Goal: Transaction & Acquisition: Book appointment/travel/reservation

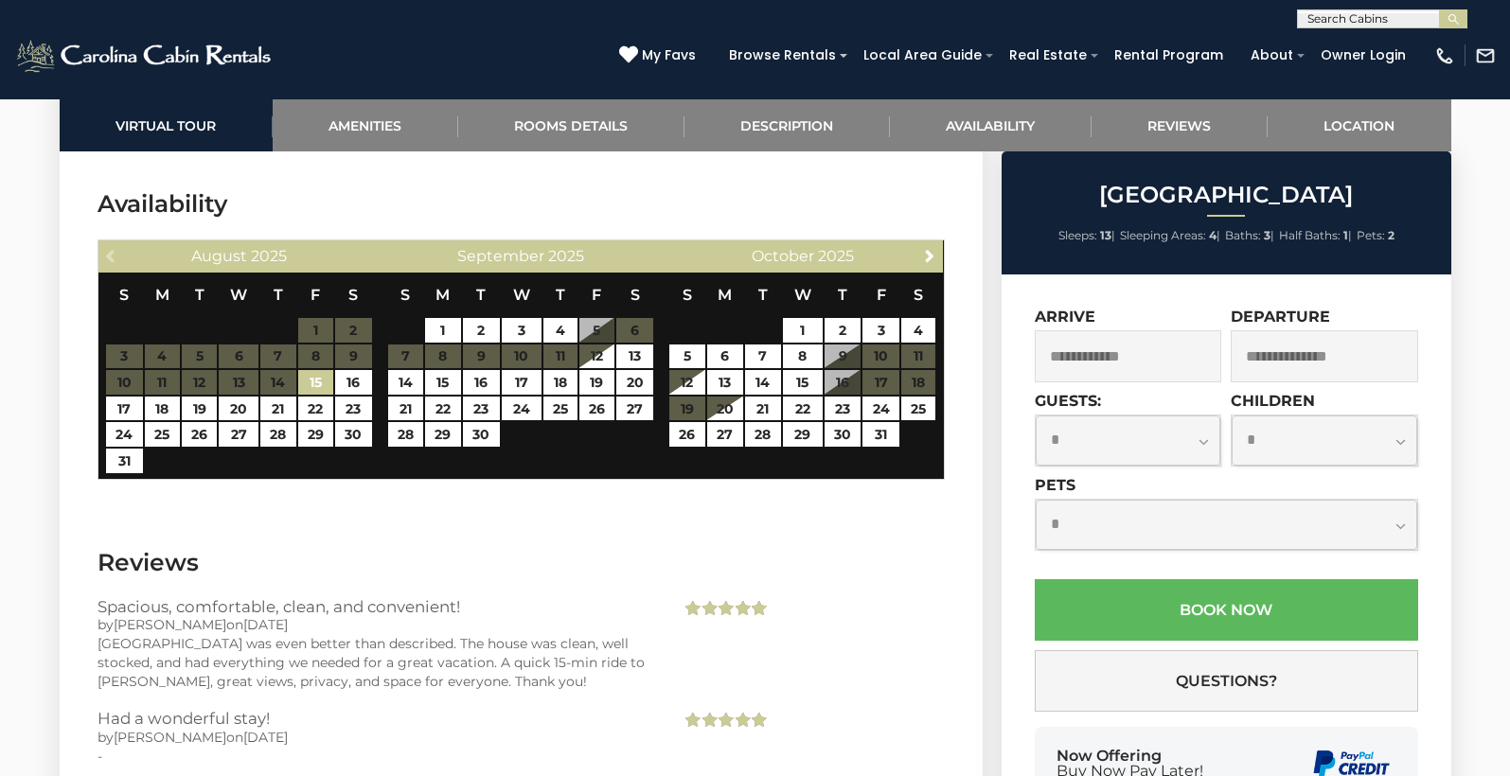
scroll to position [3202, 0]
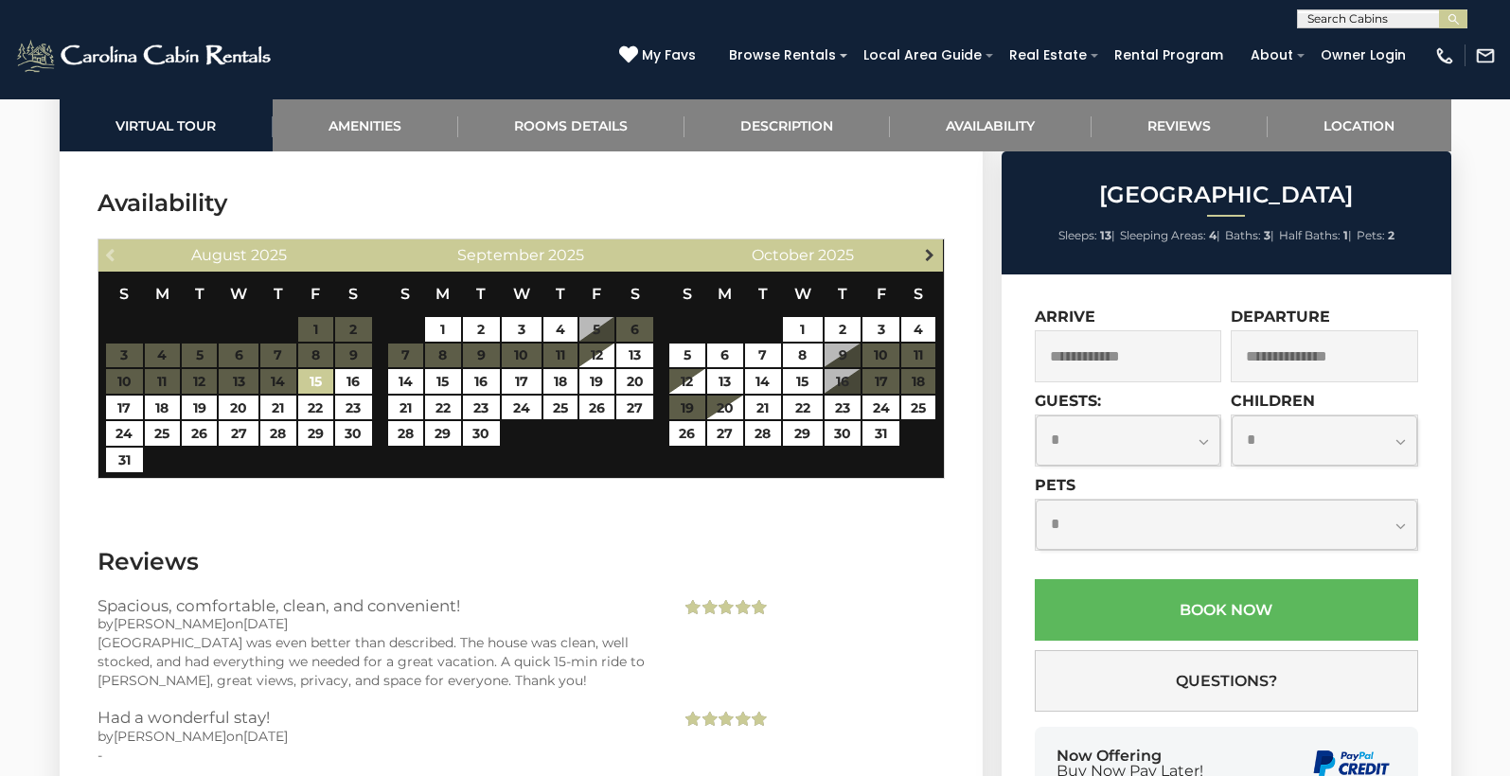
click at [919, 248] on link "Next" at bounding box center [929, 254] width 24 height 24
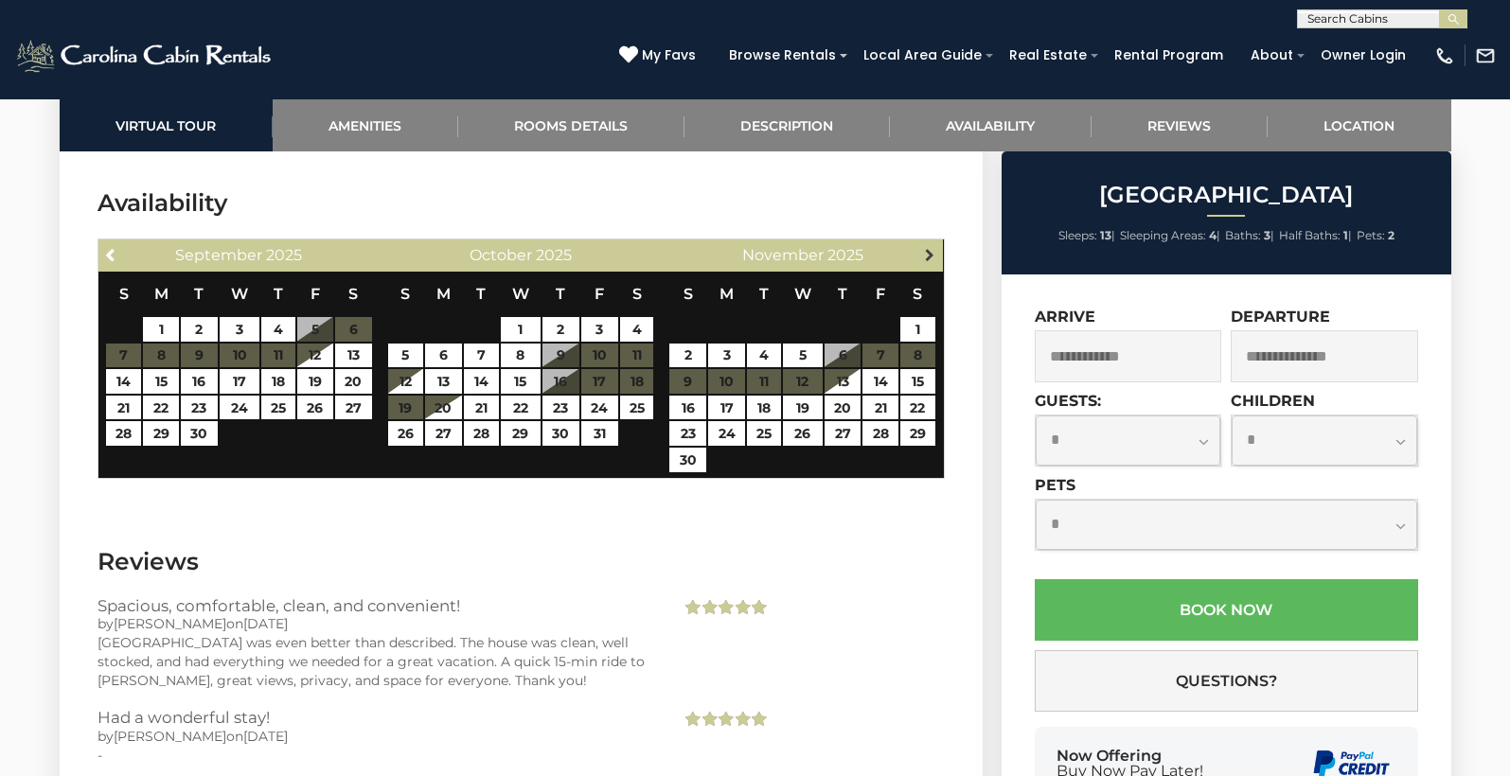
click at [925, 248] on span "Next" at bounding box center [929, 254] width 15 height 15
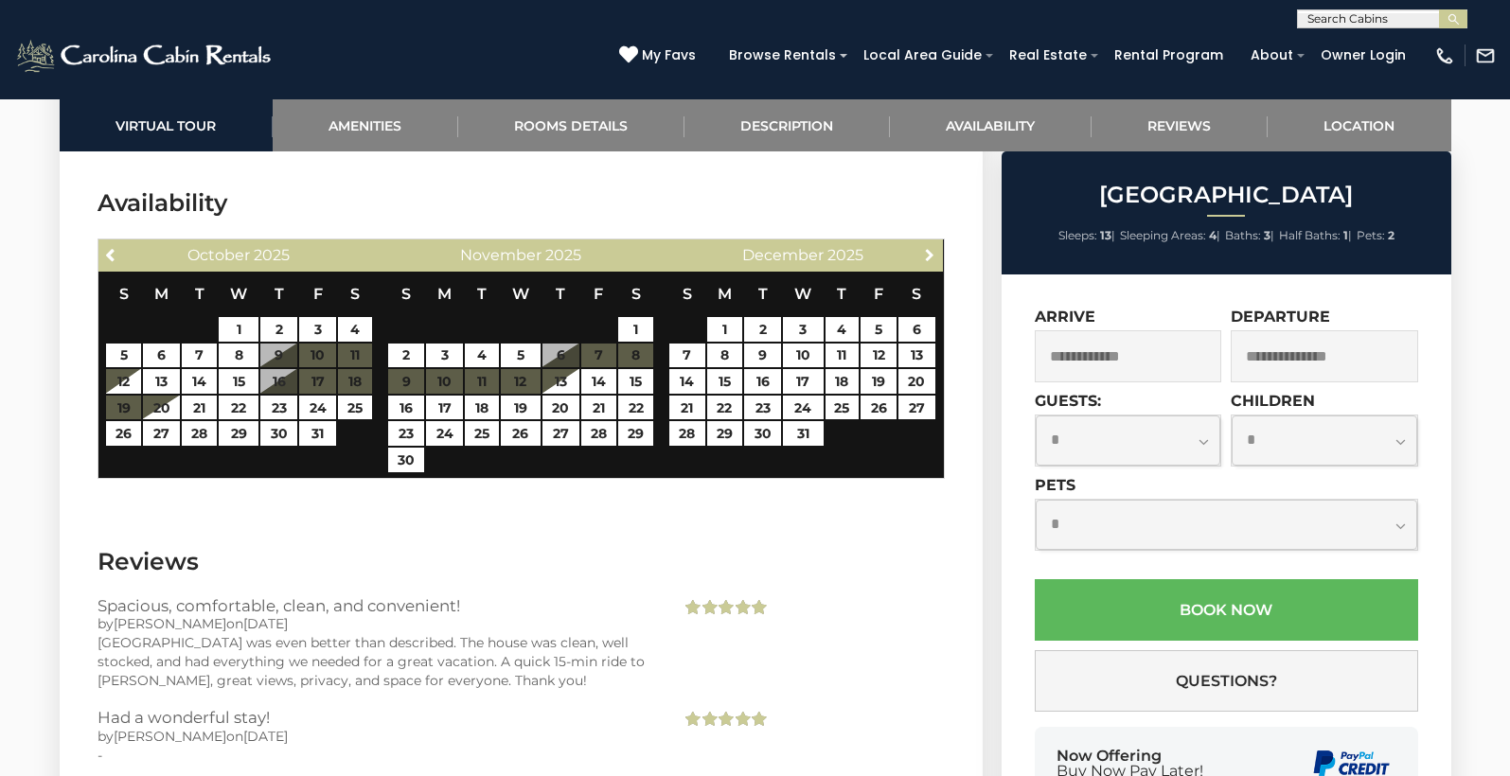
click at [925, 248] on span "Next" at bounding box center [929, 254] width 15 height 15
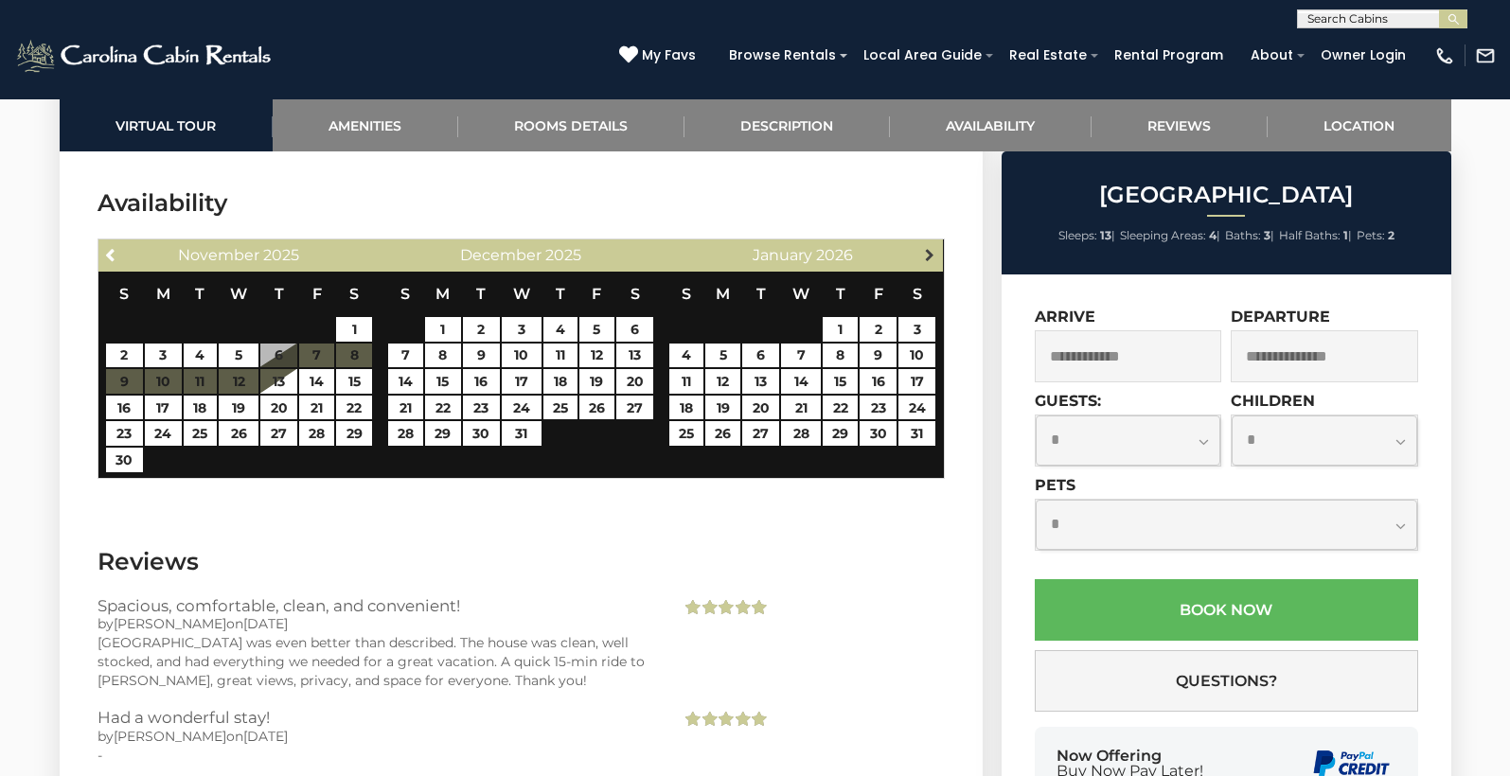
click at [925, 248] on span "Next" at bounding box center [929, 254] width 15 height 15
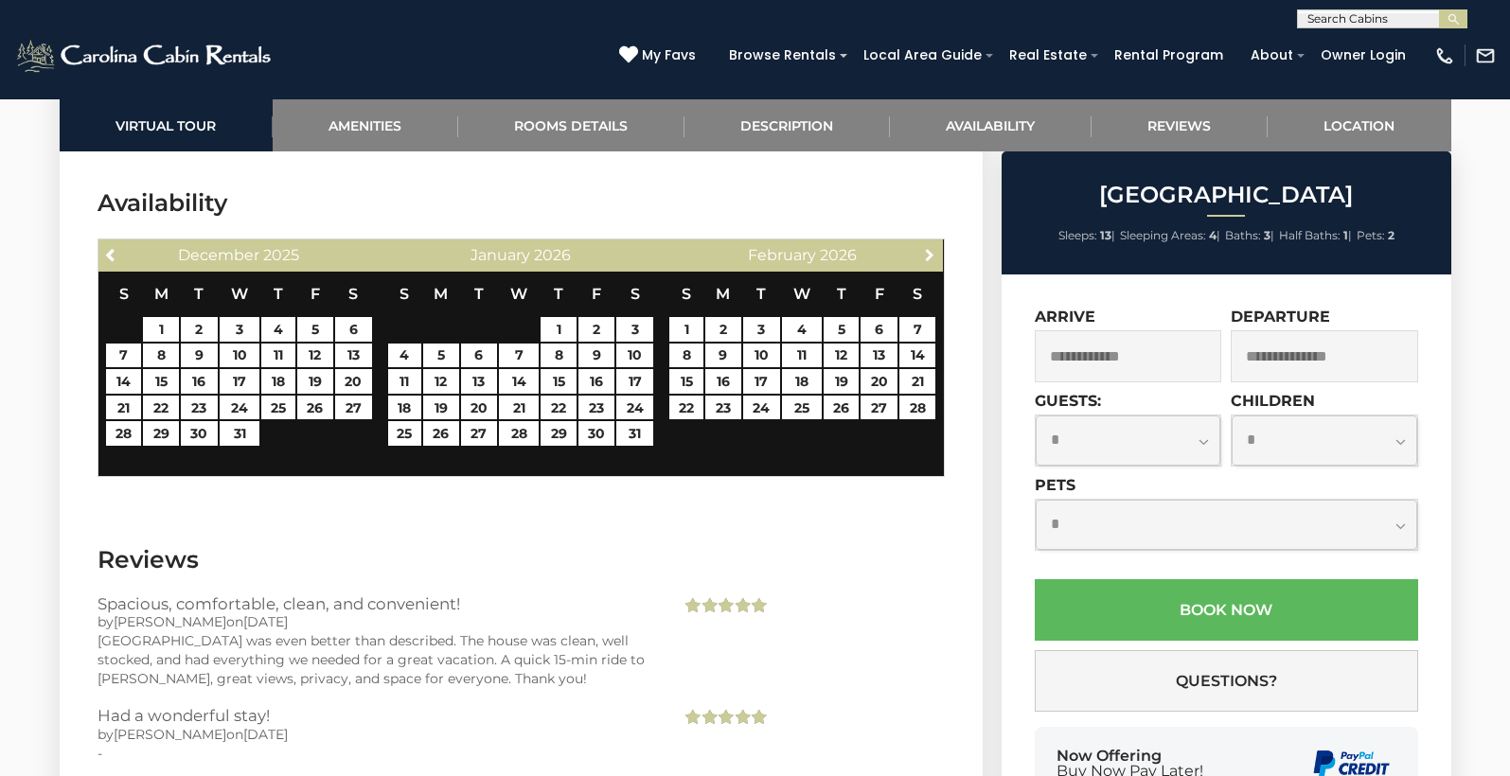
click at [925, 248] on span "Next" at bounding box center [929, 254] width 15 height 15
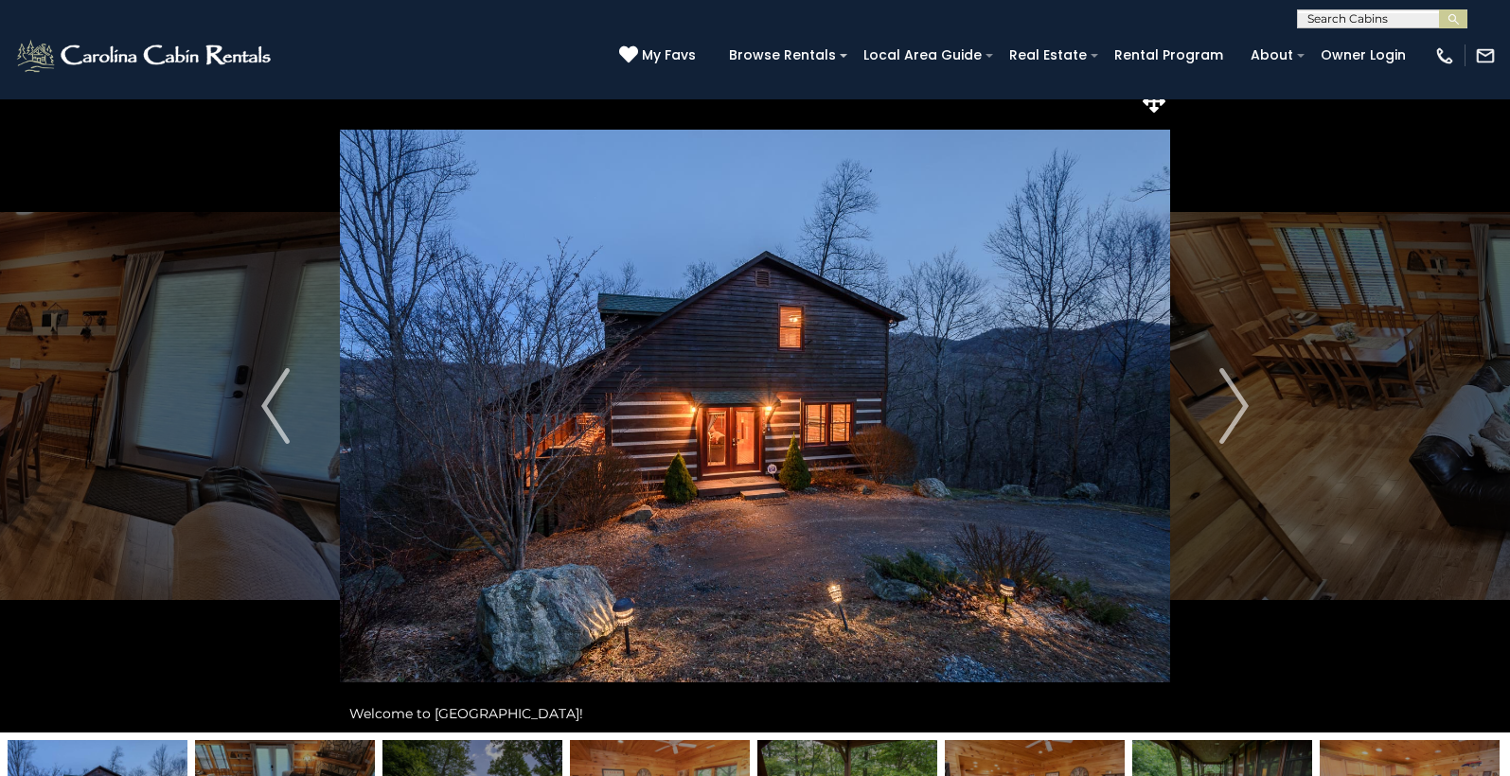
scroll to position [0, 0]
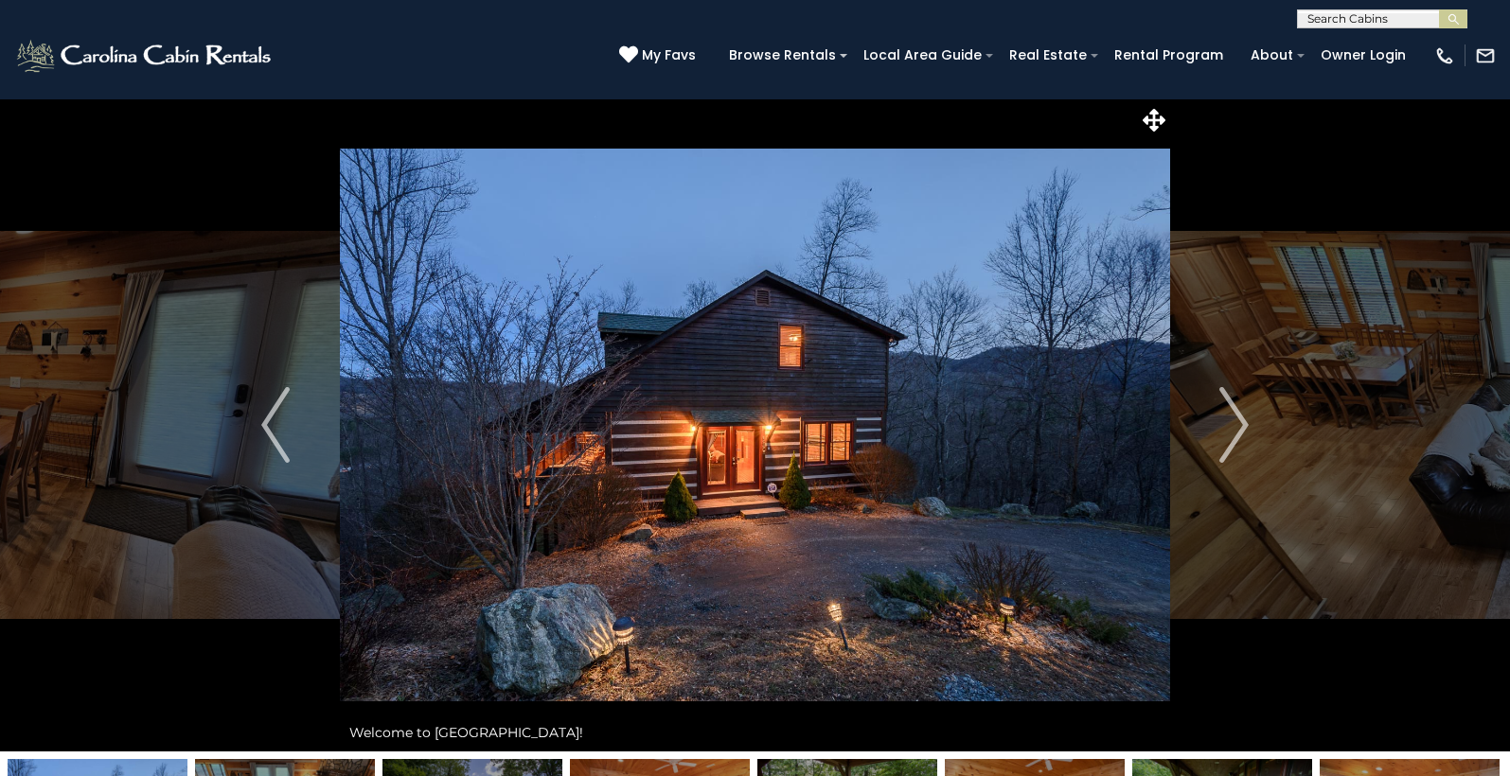
click at [726, 332] on img at bounding box center [755, 424] width 830 height 653
click at [718, 347] on img at bounding box center [755, 424] width 830 height 653
click at [1258, 428] on button "Next" at bounding box center [1234, 424] width 128 height 653
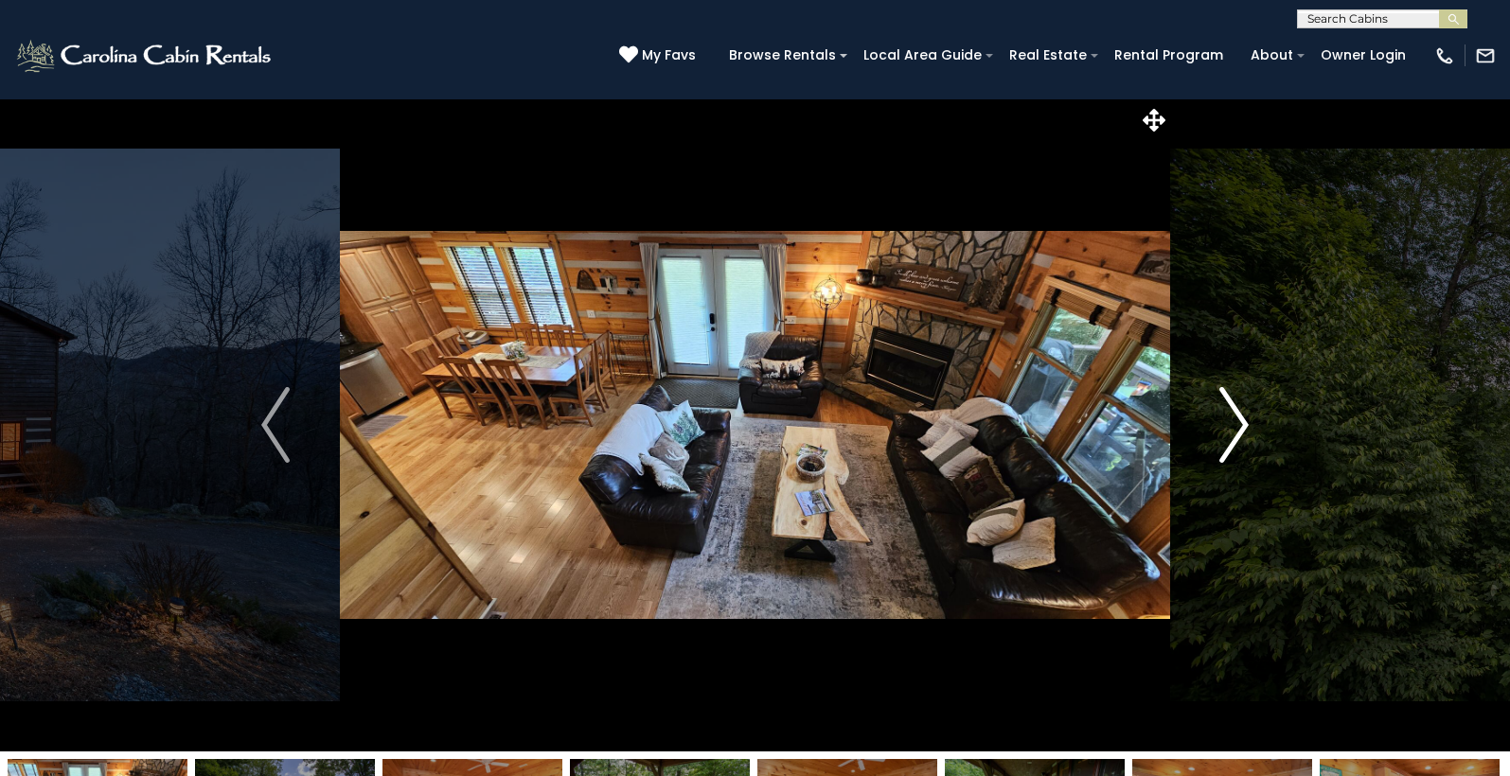
click at [1251, 428] on button "Next" at bounding box center [1234, 424] width 128 height 653
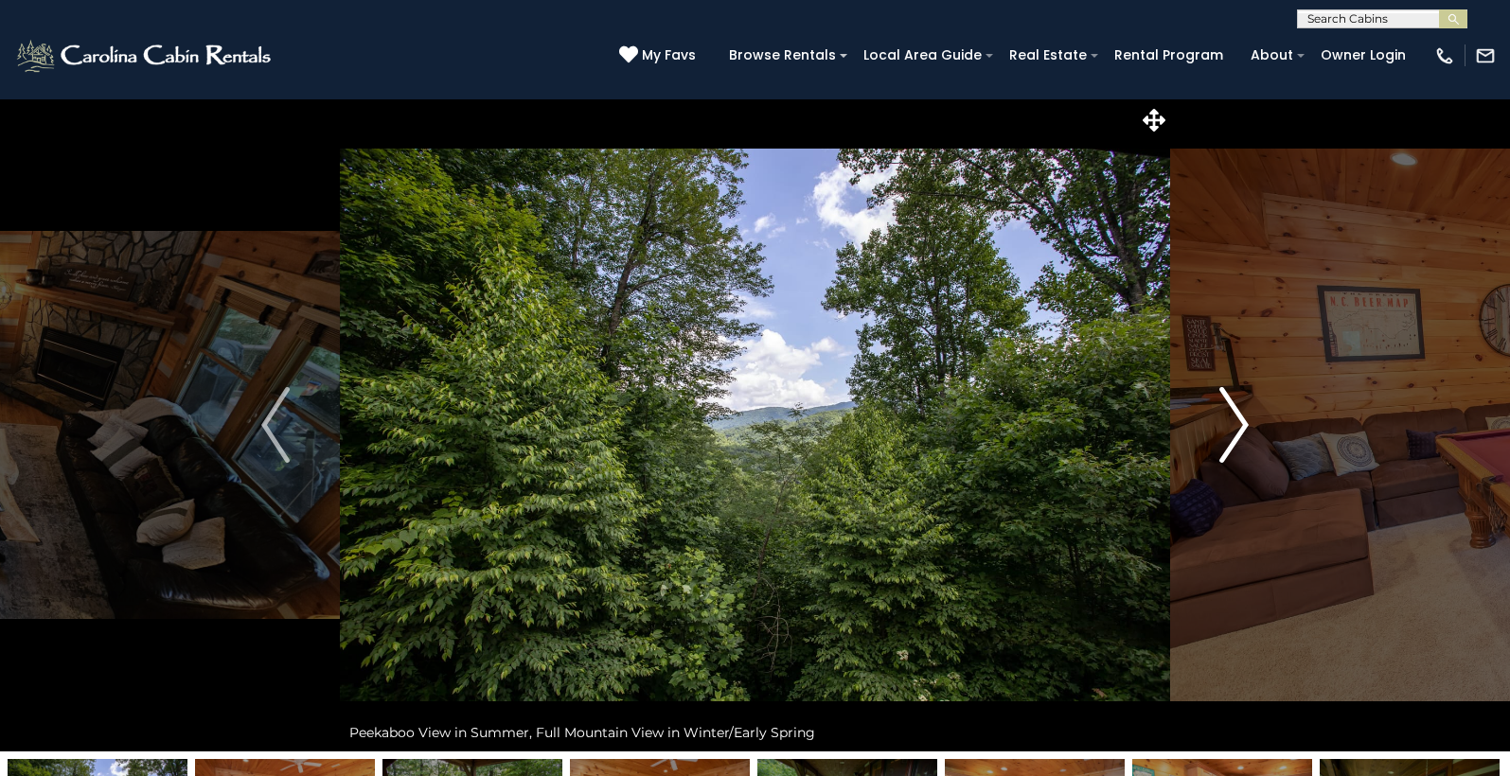
click at [1251, 428] on button "Next" at bounding box center [1234, 424] width 128 height 653
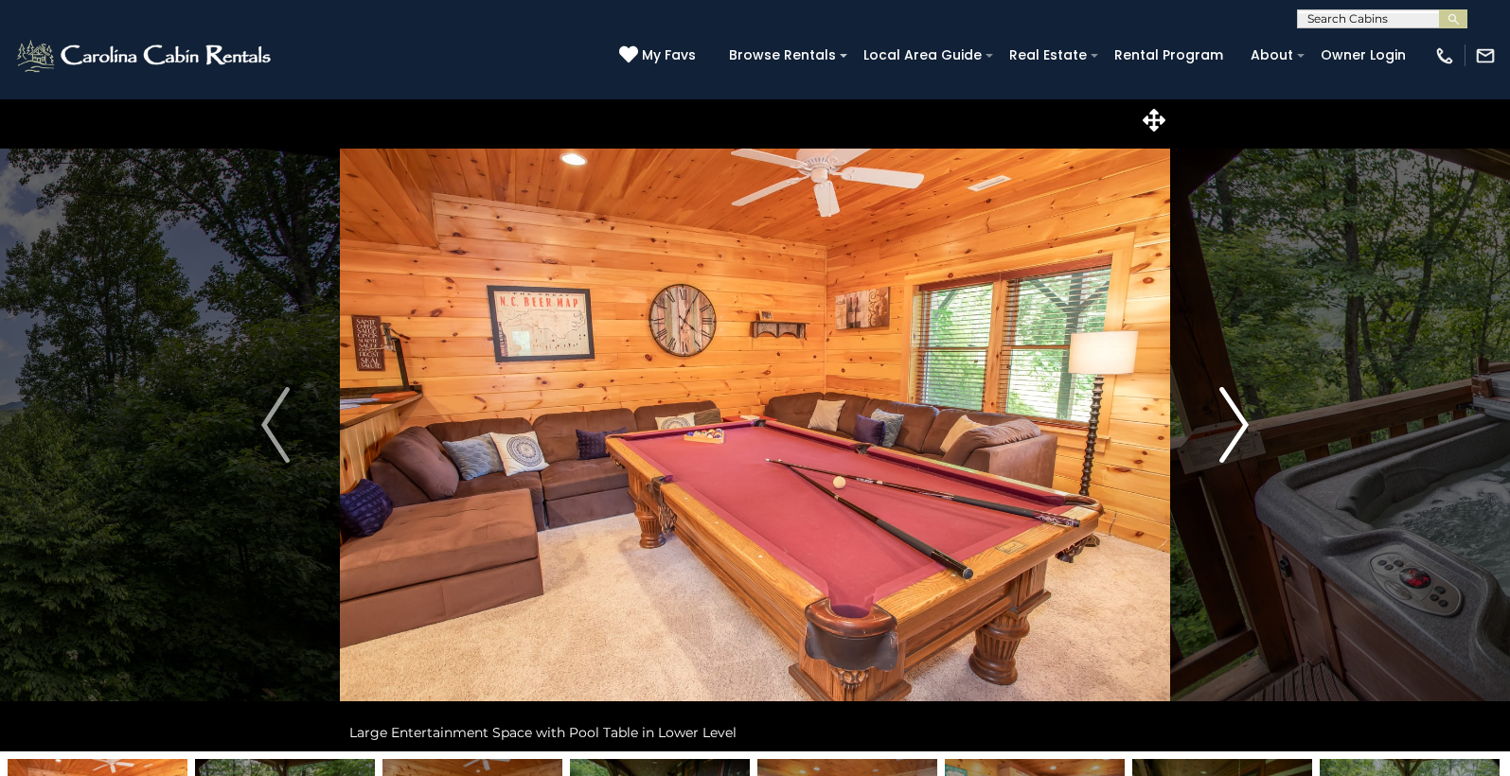
click at [1251, 428] on button "Next" at bounding box center [1234, 424] width 128 height 653
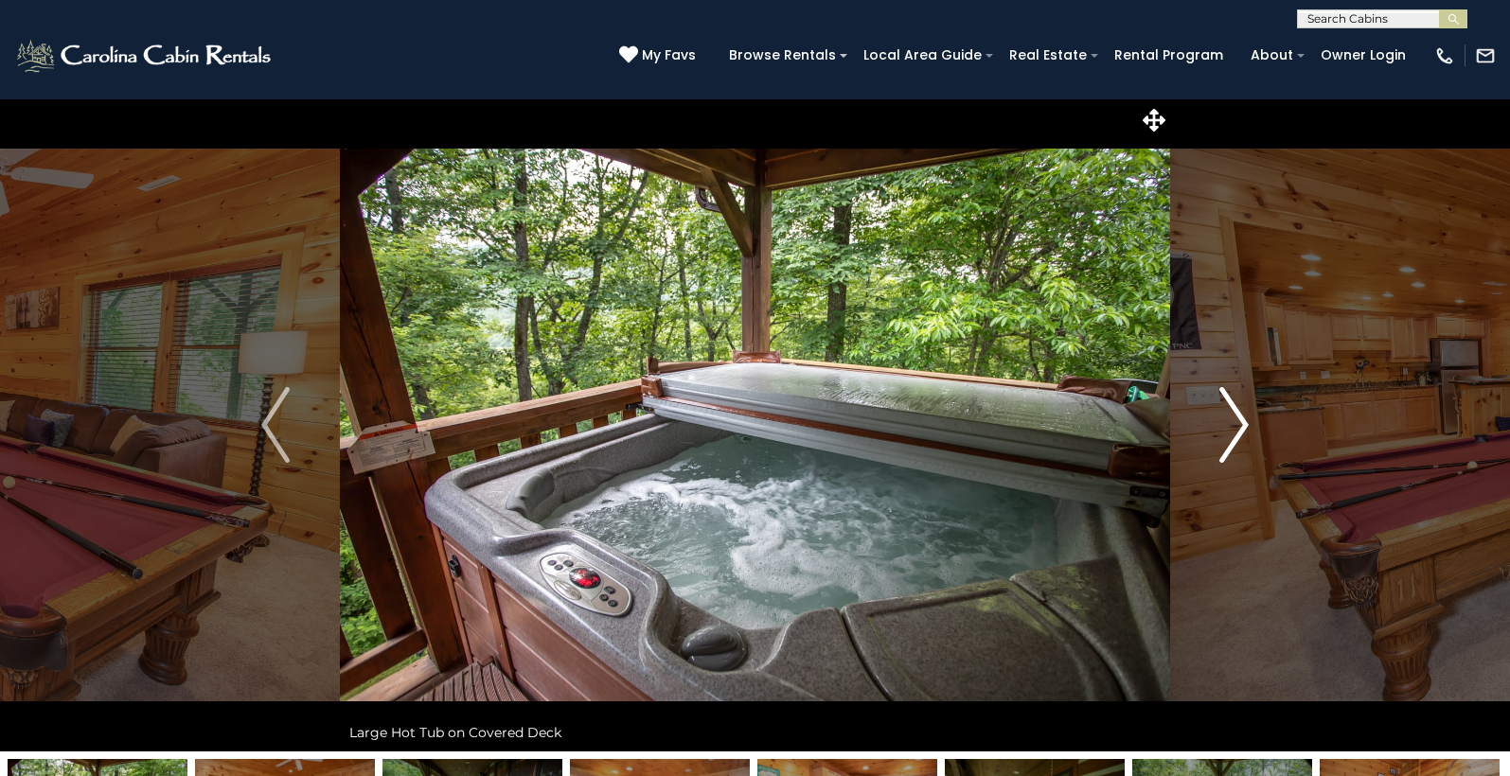
click at [1251, 428] on button "Next" at bounding box center [1234, 424] width 128 height 653
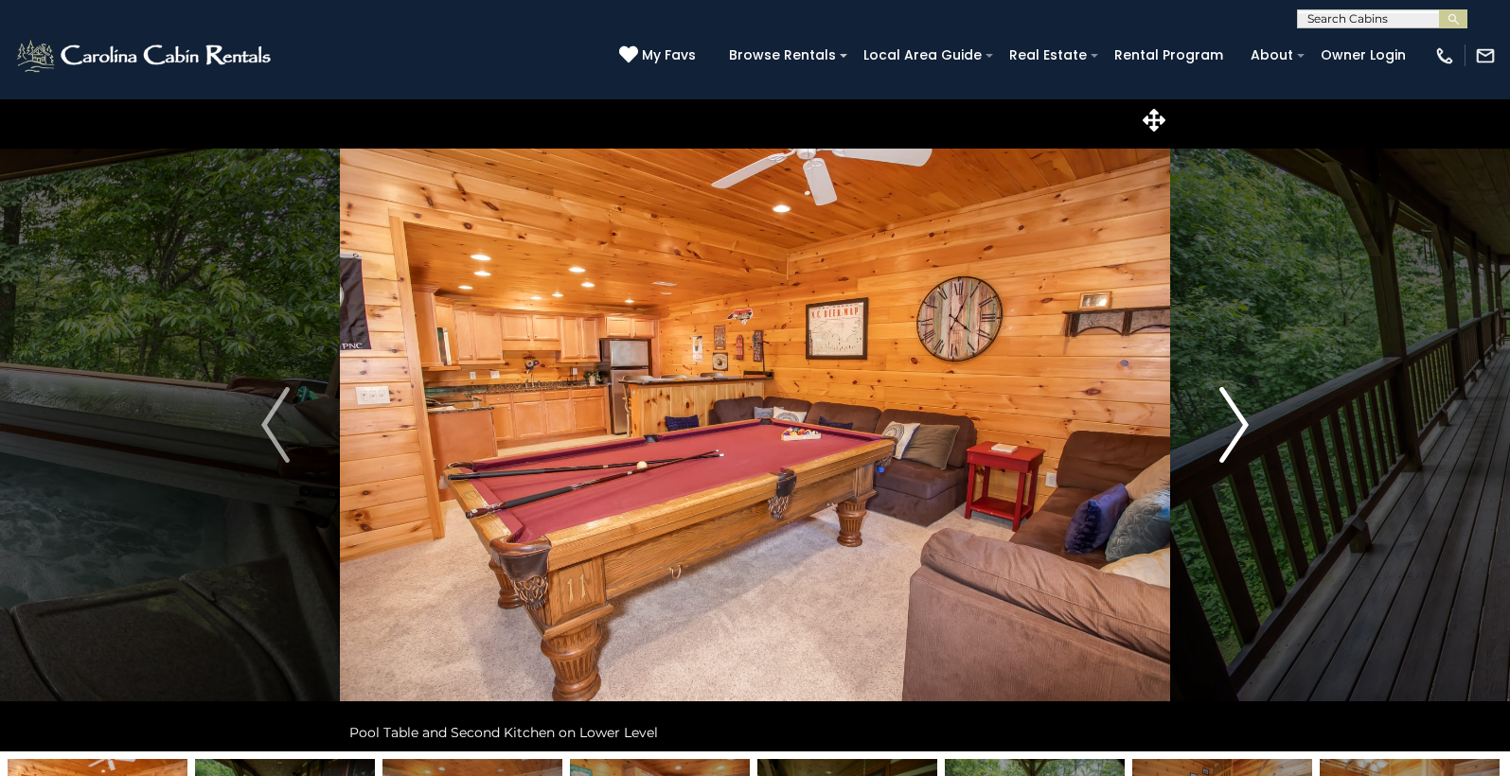
click at [1251, 428] on button "Next" at bounding box center [1234, 424] width 128 height 653
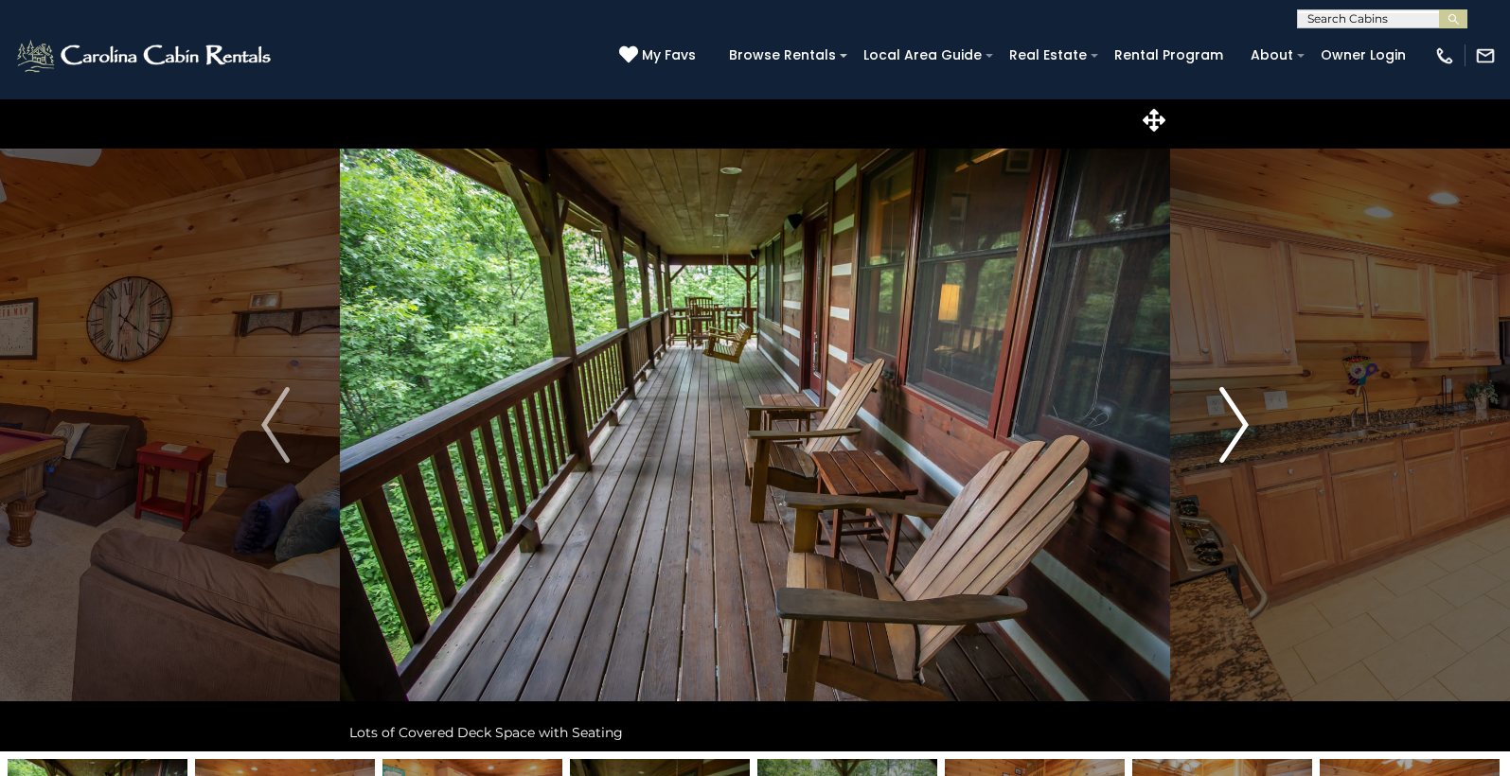
click at [1251, 428] on button "Next" at bounding box center [1234, 424] width 128 height 653
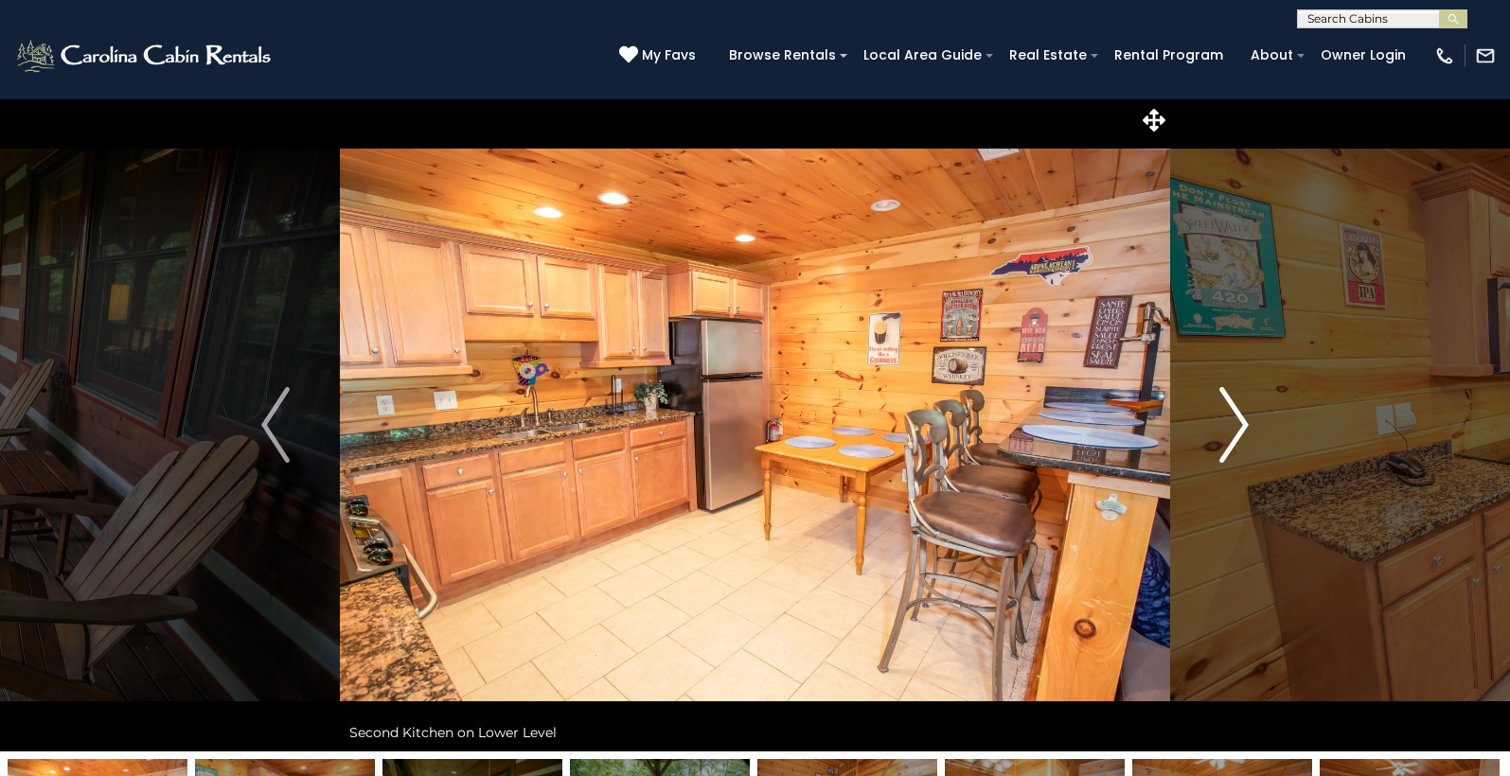
click at [1251, 428] on button "Next" at bounding box center [1234, 424] width 128 height 653
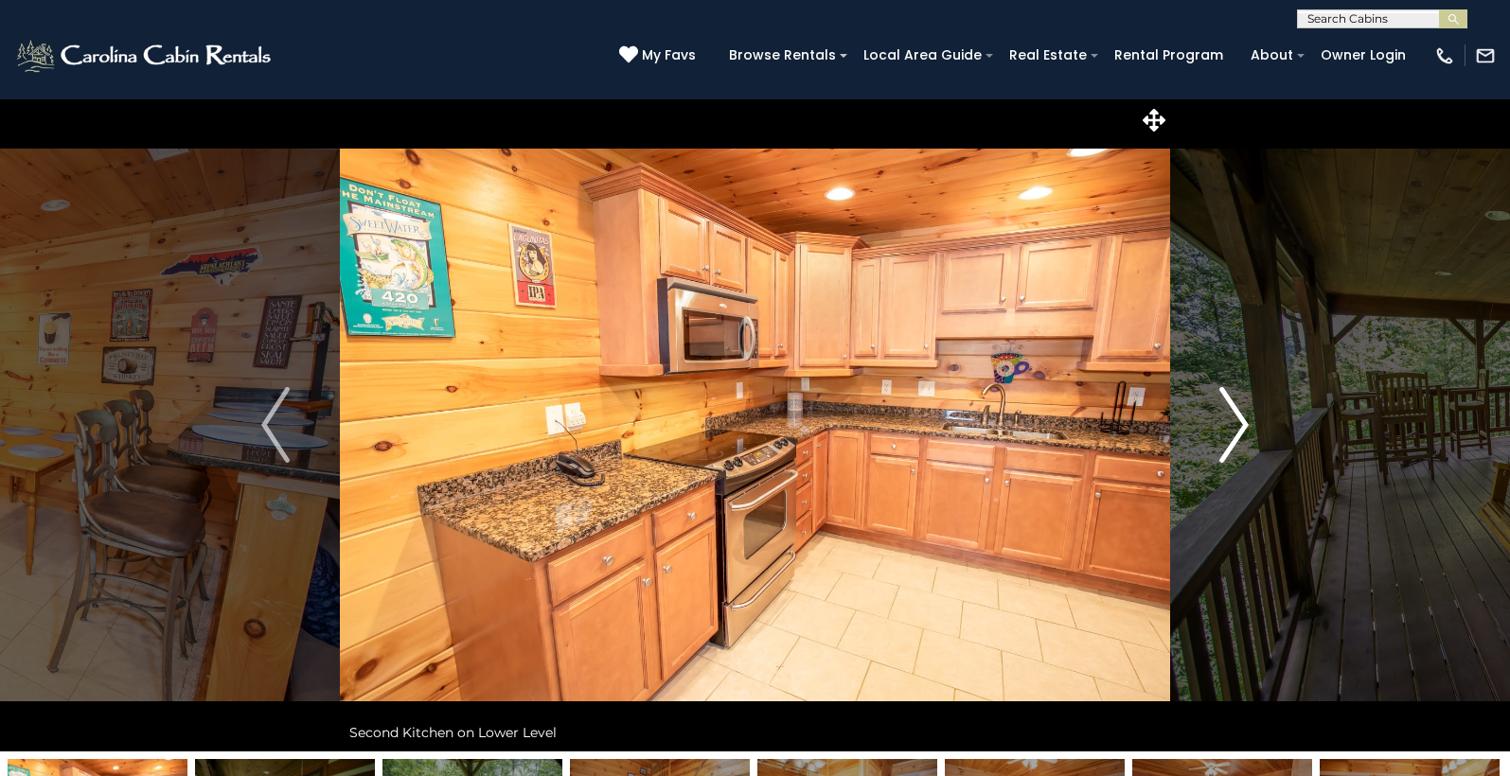
click at [1251, 428] on button "Next" at bounding box center [1234, 424] width 128 height 653
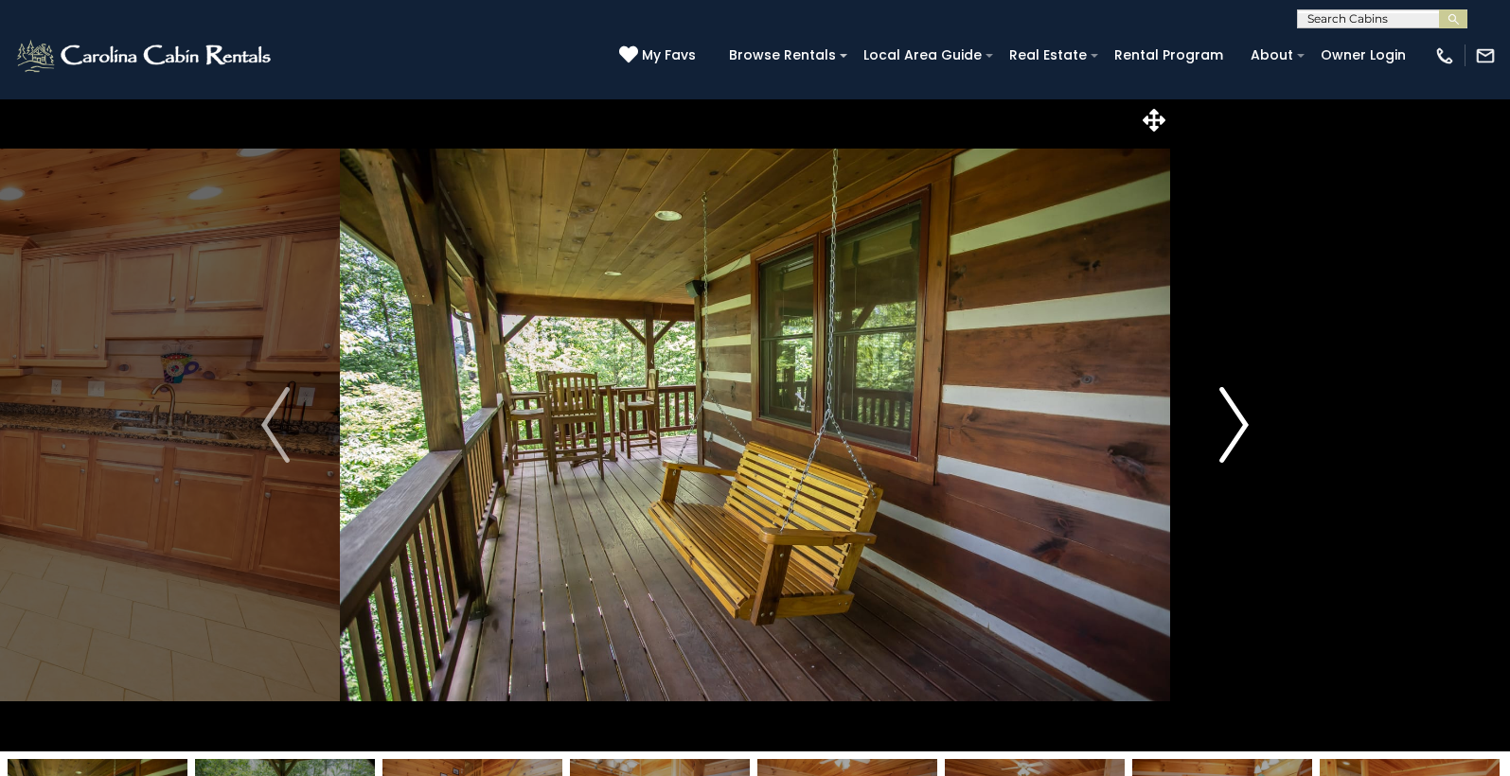
click at [1251, 428] on button "Next" at bounding box center [1234, 424] width 128 height 653
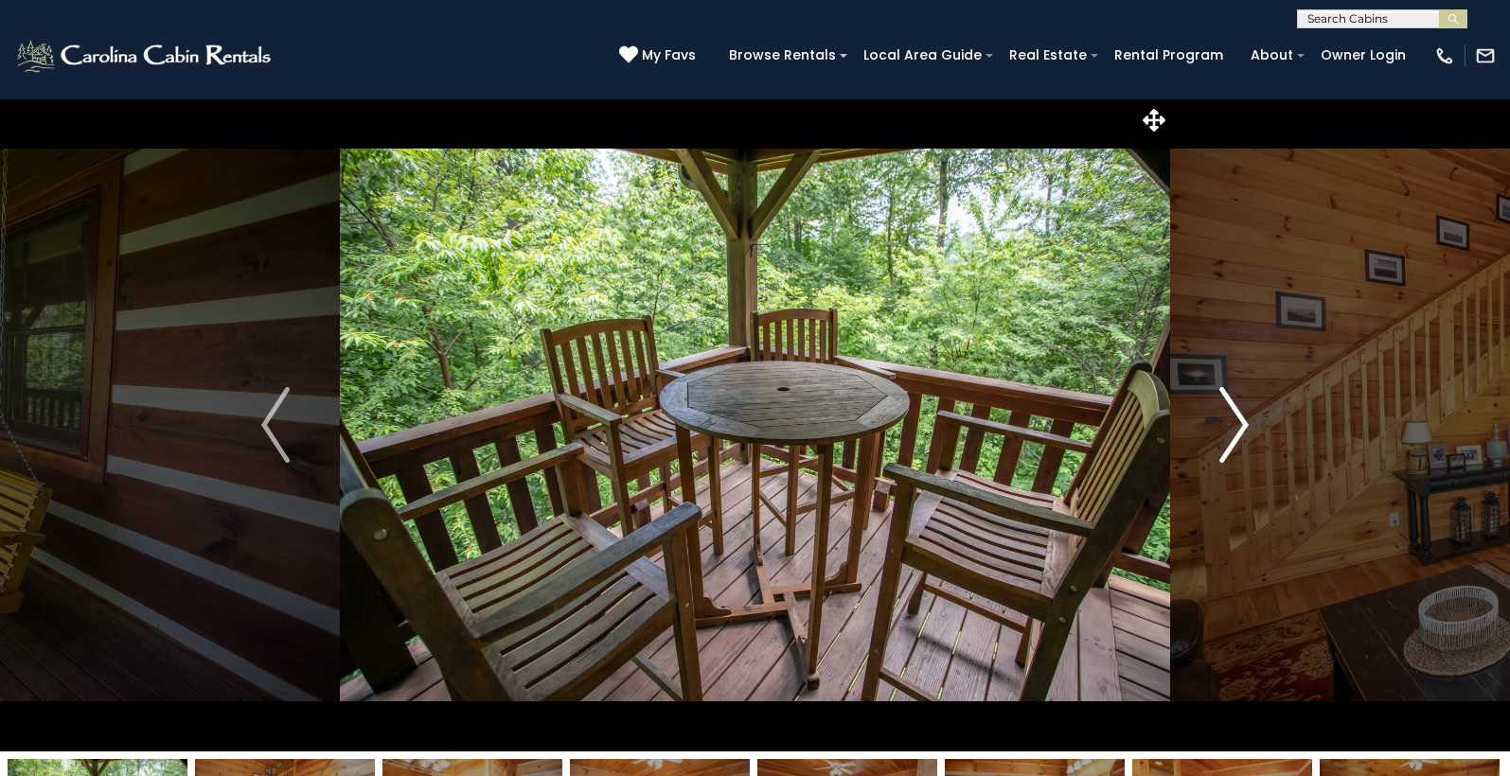
click at [1251, 428] on button "Next" at bounding box center [1234, 424] width 128 height 653
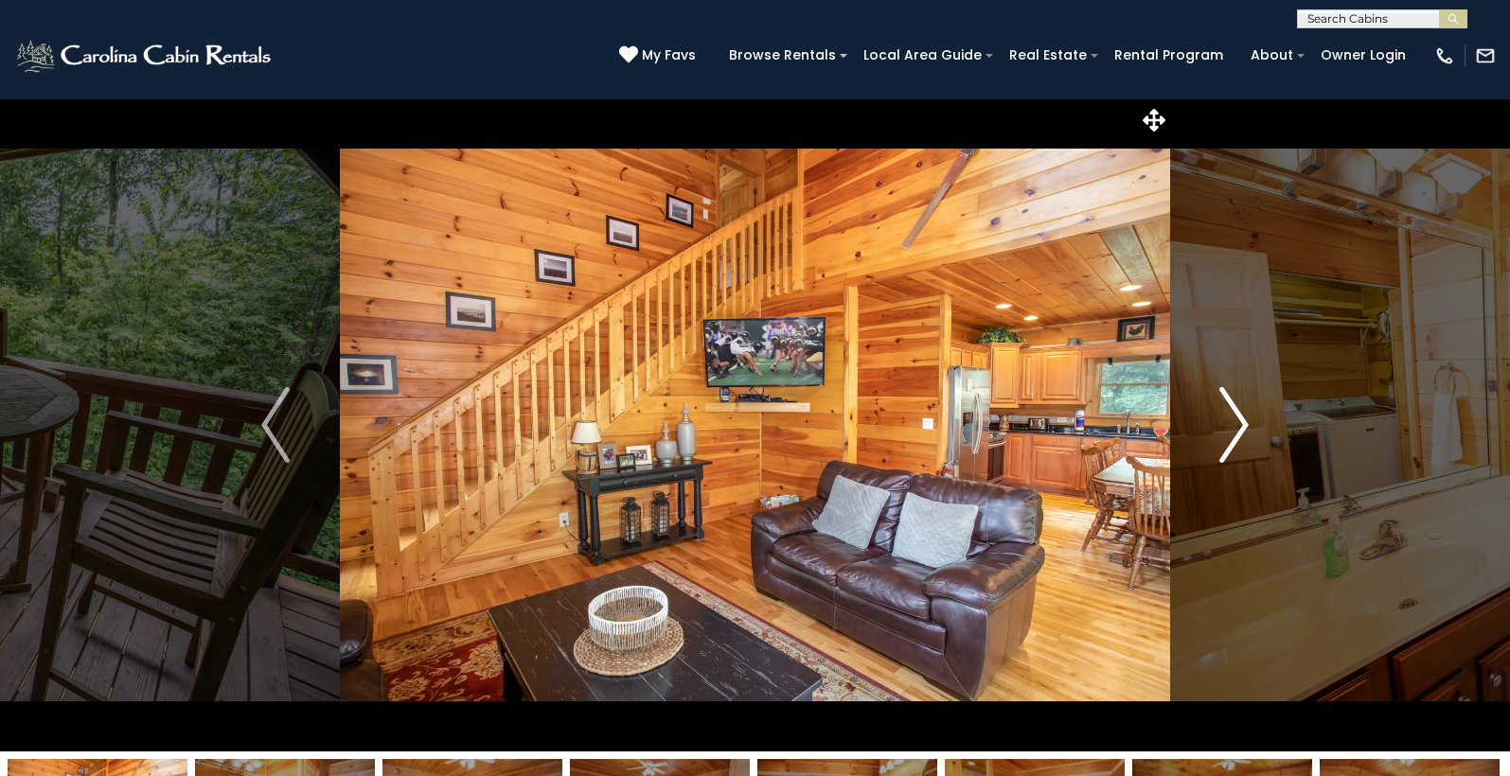
click at [1251, 428] on button "Next" at bounding box center [1234, 424] width 128 height 653
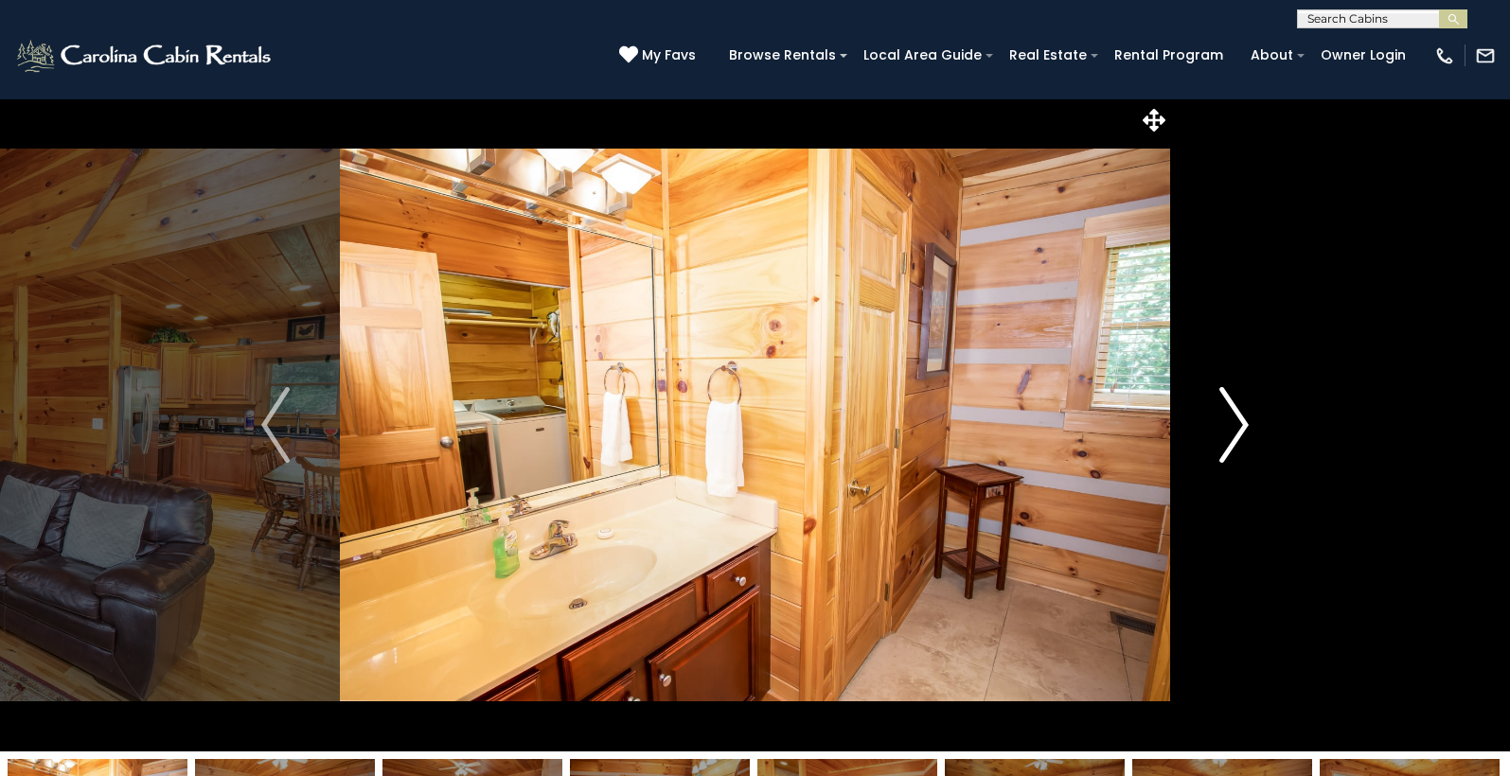
click at [1251, 428] on button "Next" at bounding box center [1234, 424] width 128 height 653
